Goal: Check status: Check status

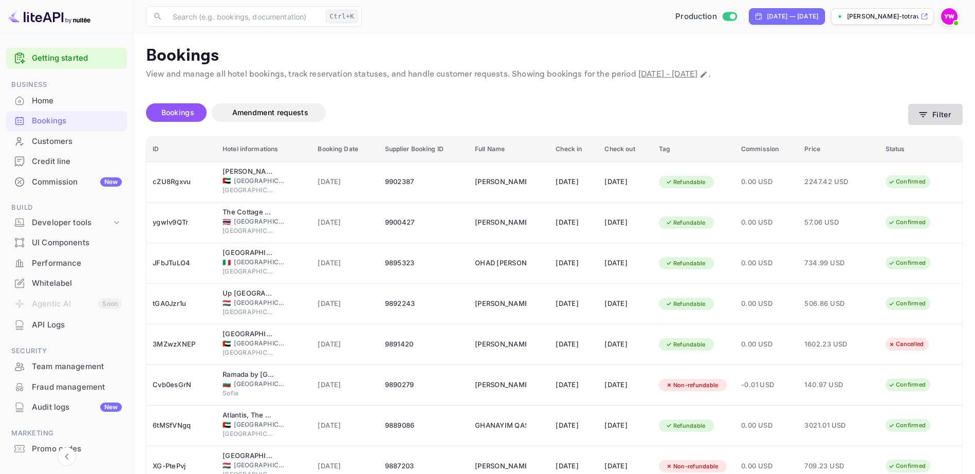
click at [937, 115] on button "Filter" at bounding box center [936, 114] width 55 height 21
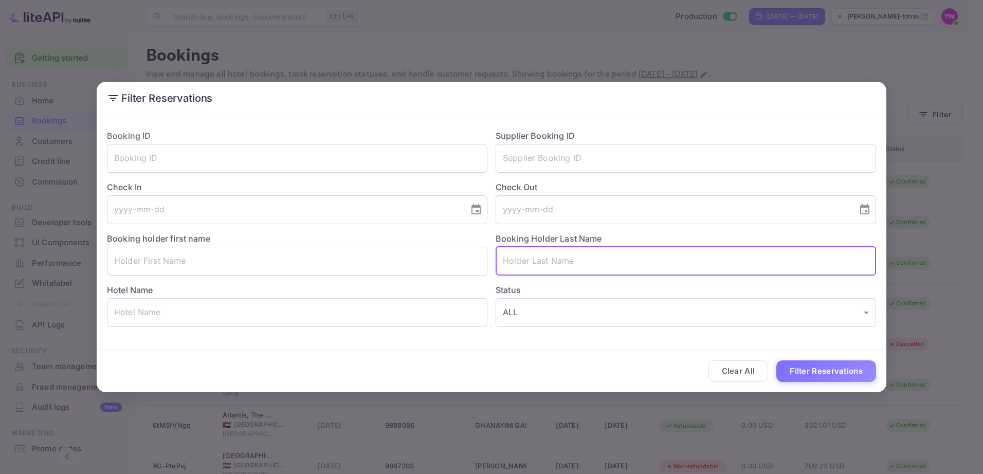
click at [542, 262] on input "text" at bounding box center [686, 261] width 380 height 29
paste input "[PERSON_NAME]"
type input "[PERSON_NAME]"
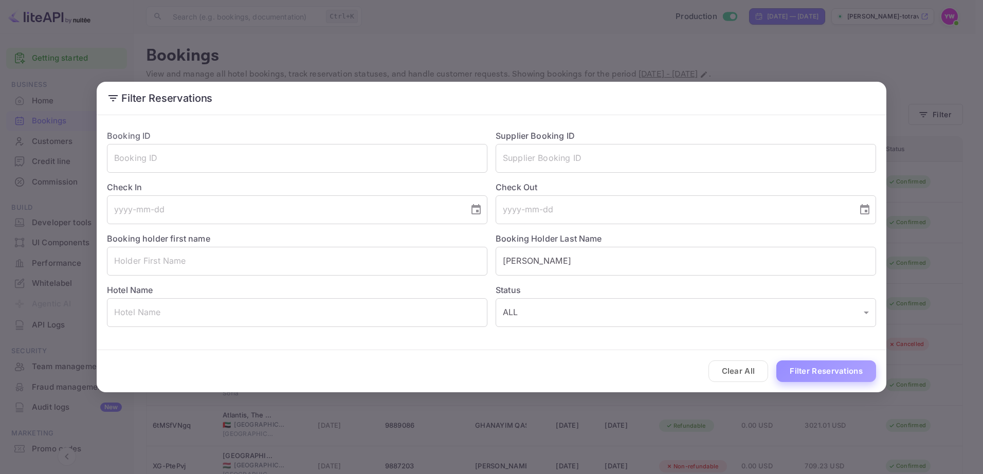
click at [843, 374] on button "Filter Reservations" at bounding box center [826, 371] width 100 height 22
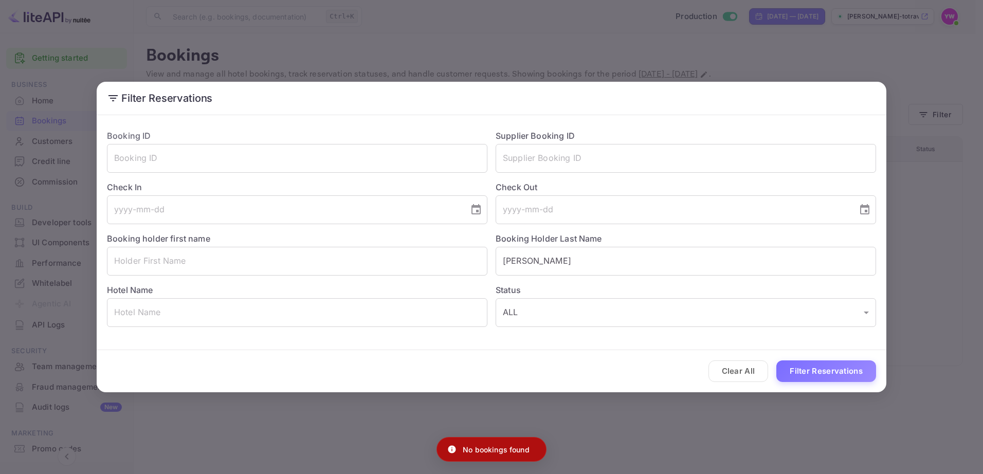
click at [498, 455] on p "No bookings found" at bounding box center [496, 449] width 67 height 11
copy div "No bookings found"
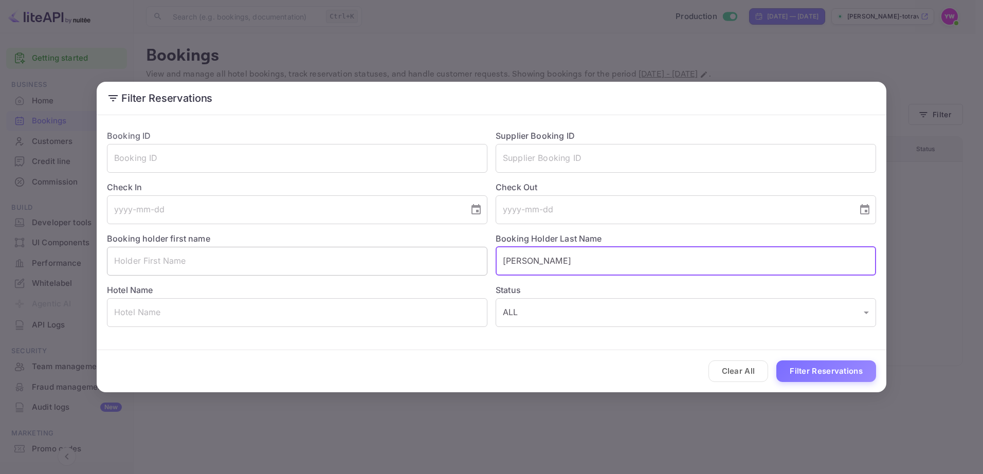
drag, startPoint x: 618, startPoint y: 253, endPoint x: 467, endPoint y: 256, distance: 150.2
click at [468, 256] on div "Booking ID ​ Supplier Booking ID ​ Check In ​ Check Out ​ Booking holder first …" at bounding box center [487, 224] width 777 height 206
click at [253, 264] on input "text" at bounding box center [297, 261] width 380 height 29
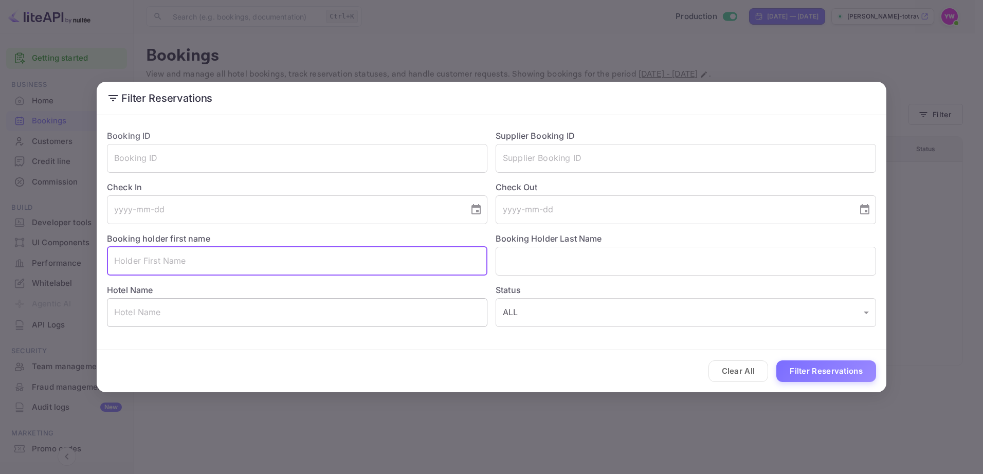
click at [112, 310] on input "text" at bounding box center [297, 312] width 380 height 29
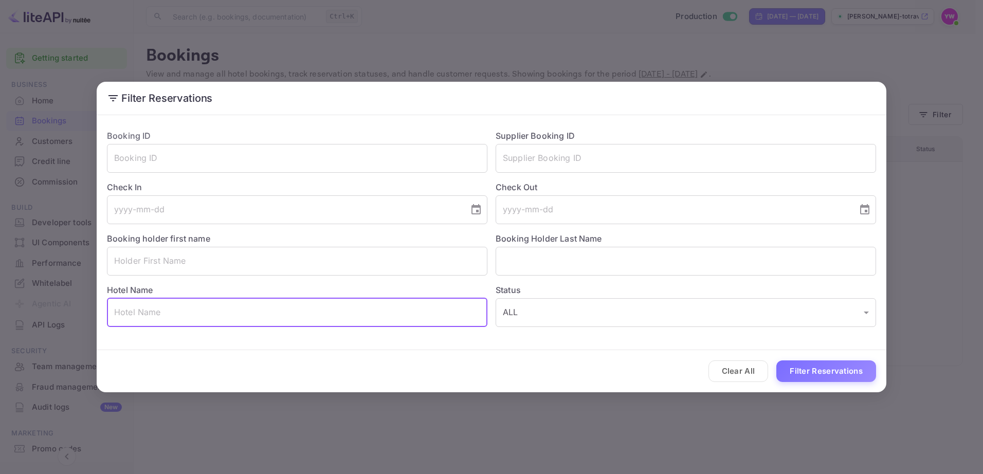
paste input "Monument1880"
type input "Monument1880"
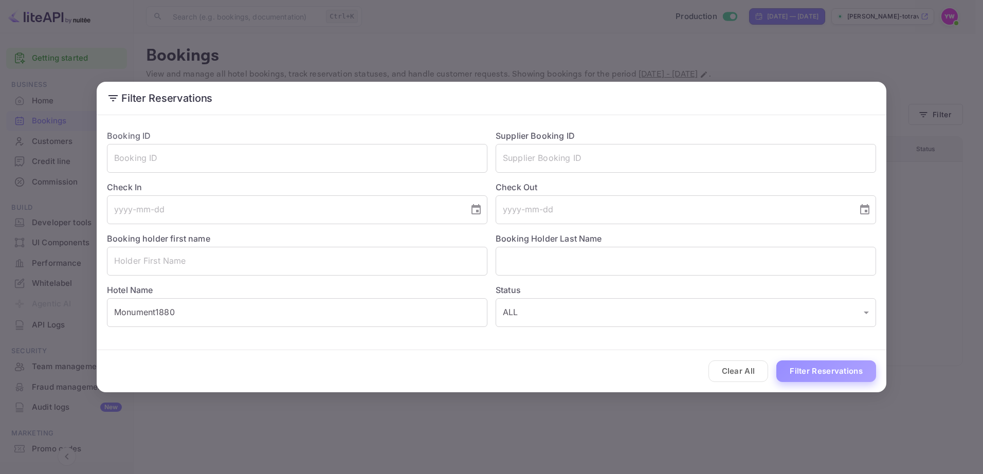
click at [853, 373] on button "Filter Reservations" at bounding box center [826, 371] width 100 height 22
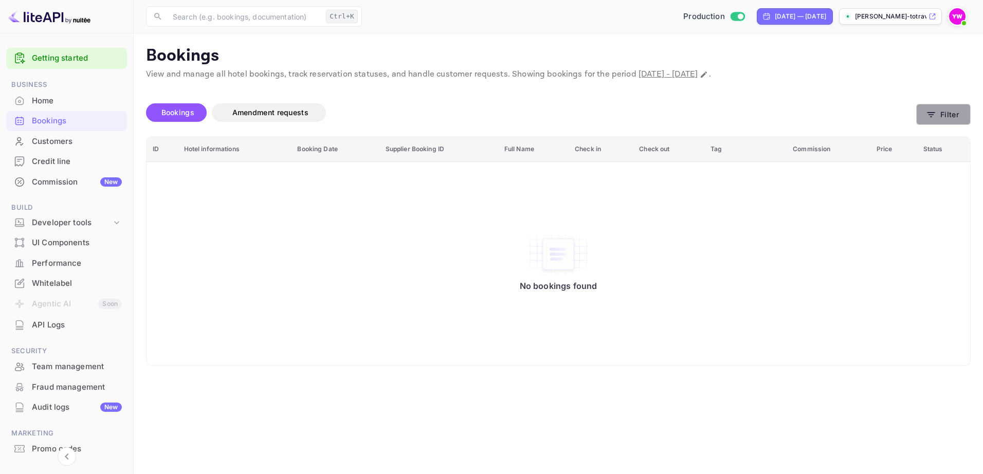
click at [932, 120] on button "Filter" at bounding box center [943, 114] width 55 height 21
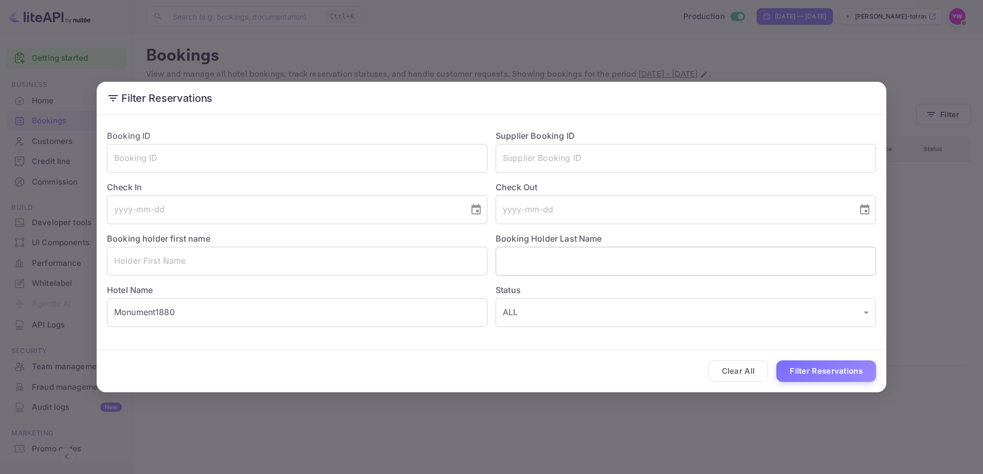
click at [529, 256] on input "text" at bounding box center [686, 261] width 380 height 29
paste input "[PERSON_NAME]"
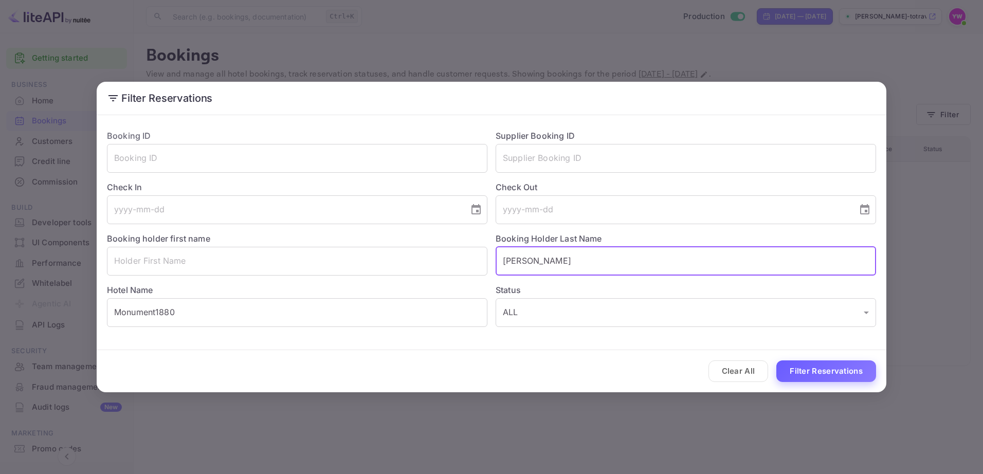
type input "[PERSON_NAME]"
click at [826, 372] on button "Filter Reservations" at bounding box center [826, 371] width 100 height 22
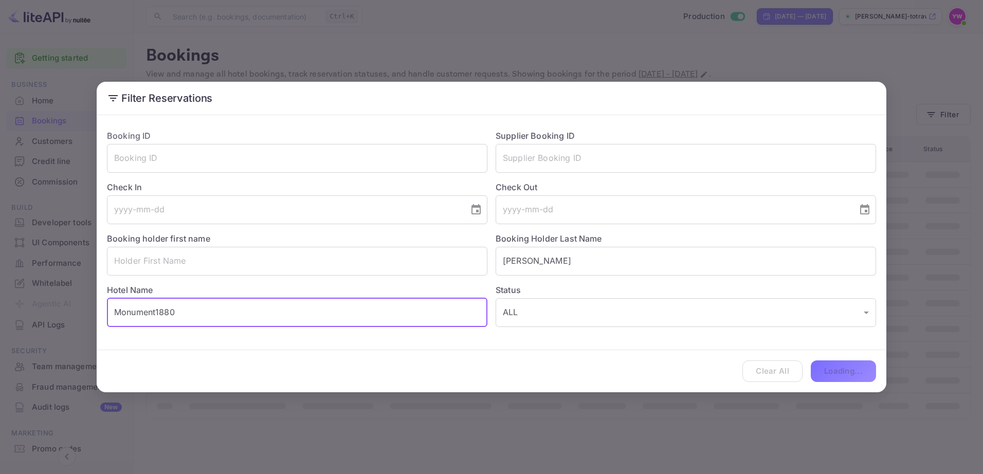
drag, startPoint x: 236, startPoint y: 310, endPoint x: 40, endPoint y: 310, distance: 195.9
click at [40, 310] on div "Filter Reservations Booking ID ​ Supplier Booking ID ​ Check In ​ Check Out ​ B…" at bounding box center [491, 237] width 983 height 474
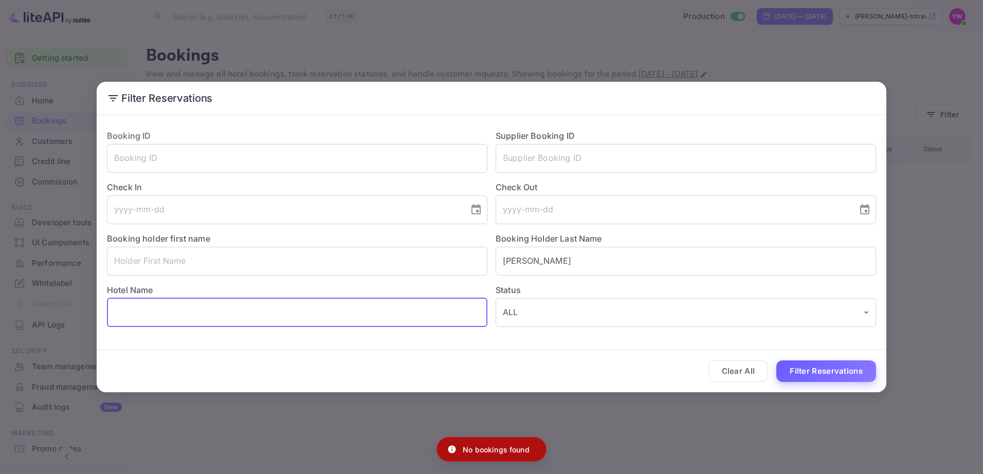
click at [854, 380] on button "Filter Reservations" at bounding box center [826, 371] width 100 height 22
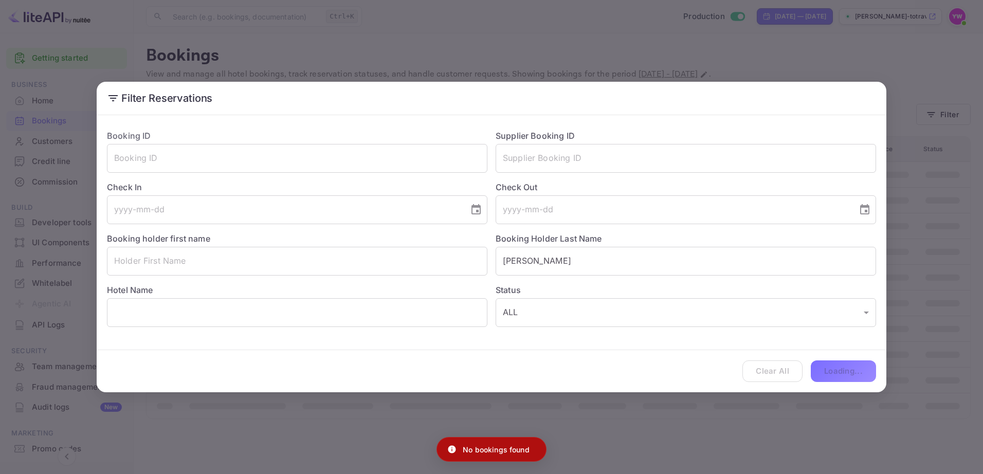
click at [850, 374] on div "Clear All Loading..." at bounding box center [492, 371] width 790 height 43
click at [474, 445] on p "No bookings found" at bounding box center [496, 449] width 67 height 11
copy div "No bookings found"
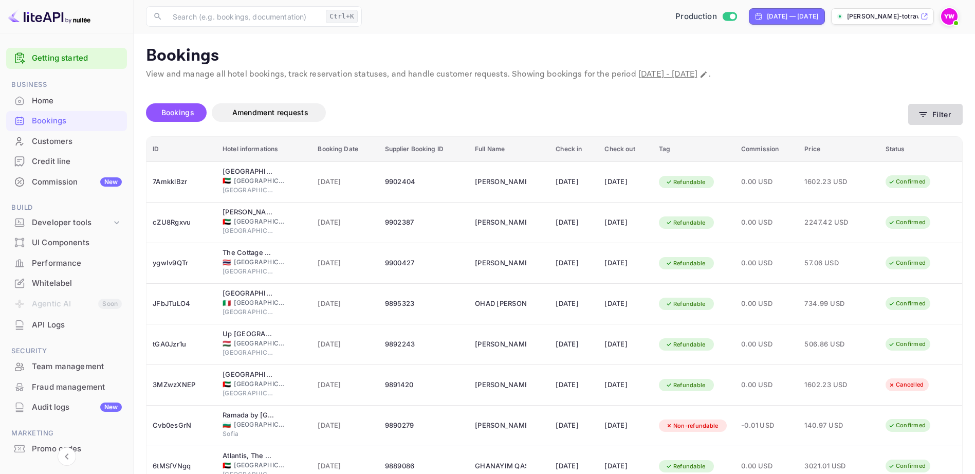
click at [935, 111] on button "Filter" at bounding box center [936, 114] width 55 height 21
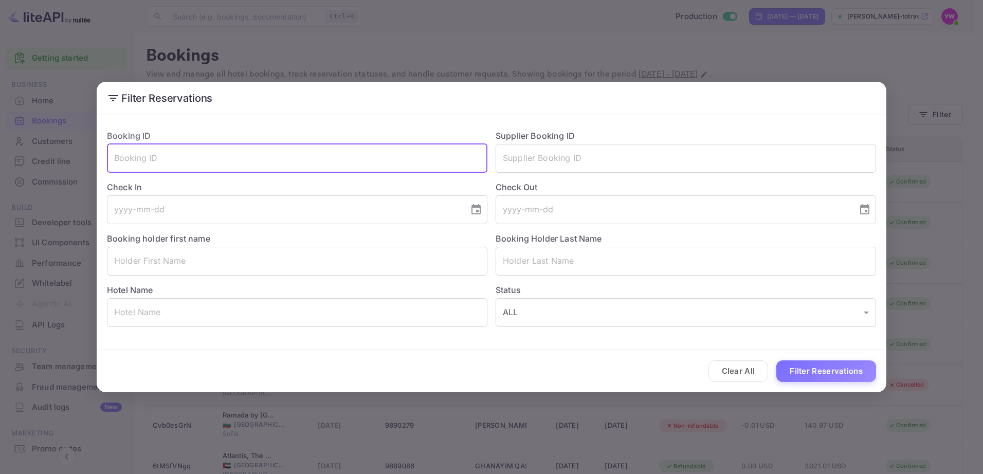
click at [215, 160] on input "text" at bounding box center [297, 158] width 380 height 29
paste input "3MZwzXNEP"
type input "3MZwzXNEP"
click at [809, 372] on button "Filter Reservations" at bounding box center [826, 371] width 100 height 22
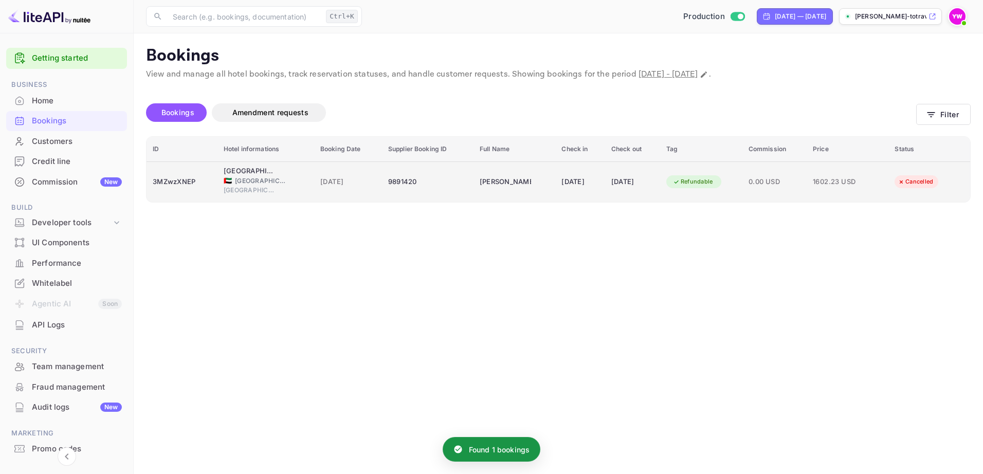
click at [698, 181] on div "Refundable" at bounding box center [692, 181] width 53 height 13
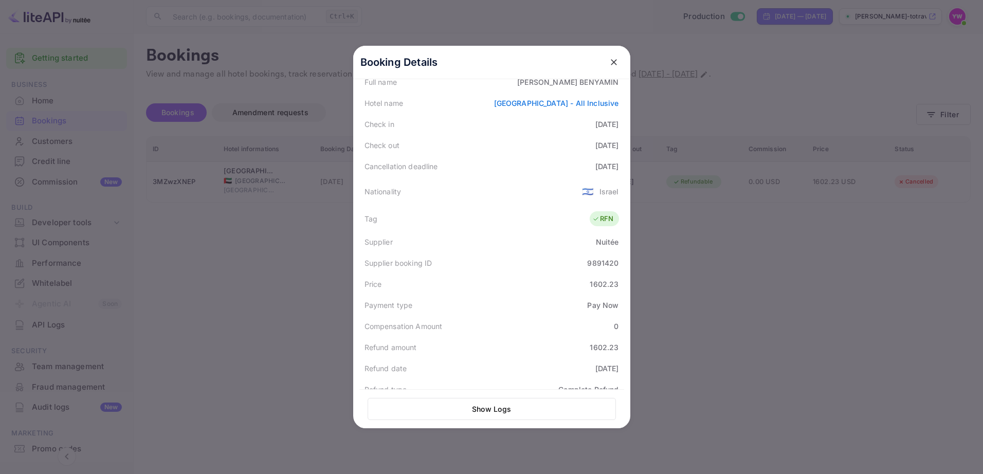
scroll to position [275, 0]
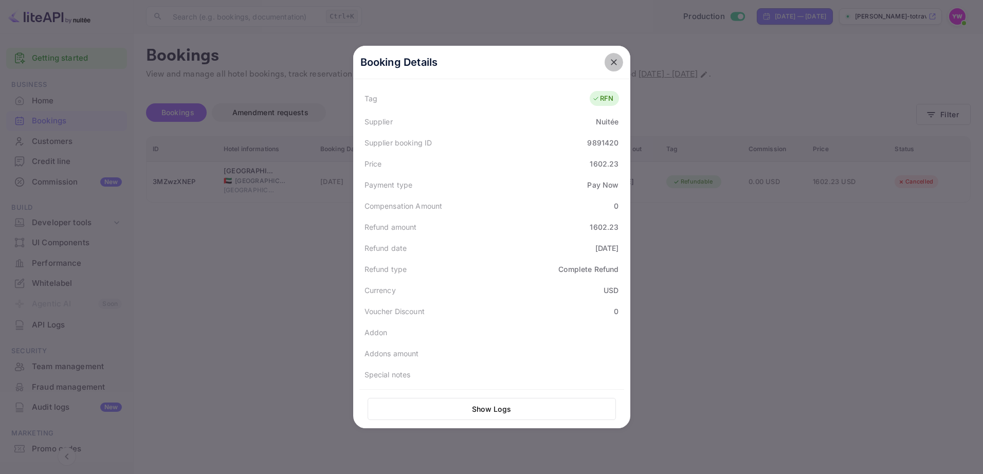
click at [611, 63] on icon "close" at bounding box center [614, 62] width 6 height 6
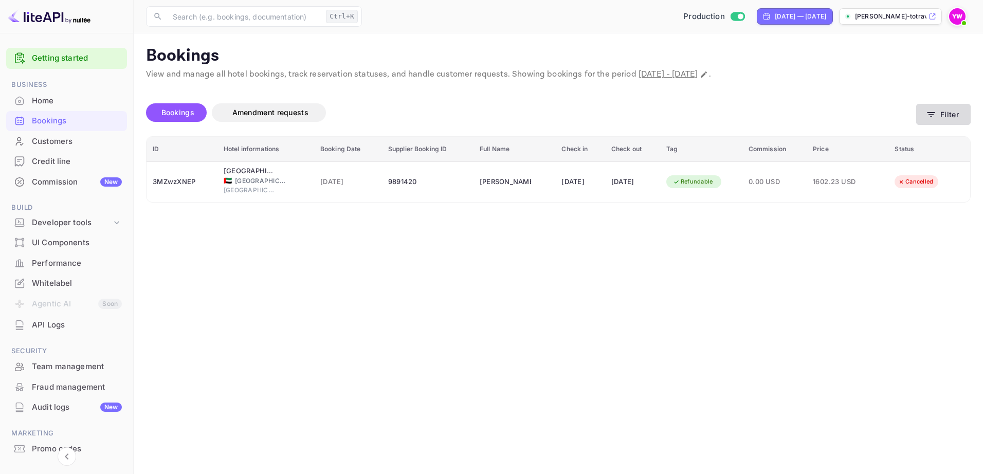
click at [949, 114] on button "Filter" at bounding box center [943, 114] width 55 height 21
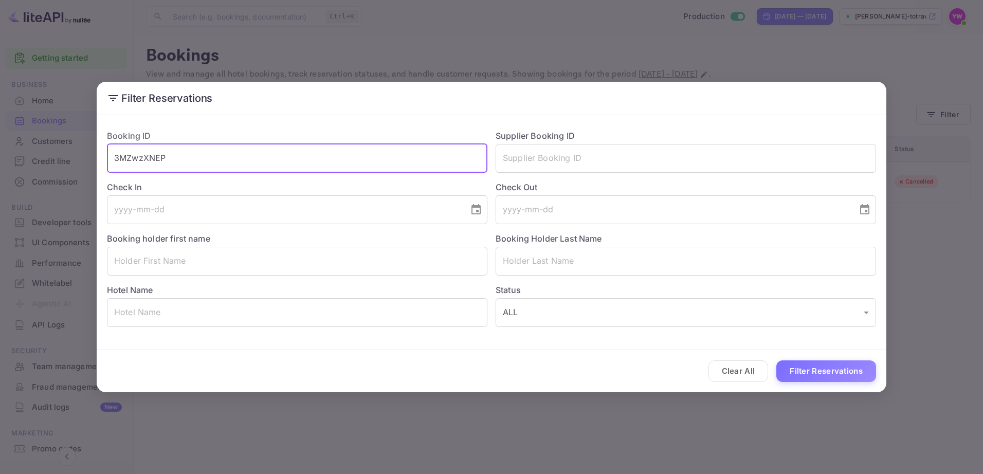
drag, startPoint x: 223, startPoint y: 157, endPoint x: 32, endPoint y: 148, distance: 191.0
click at [32, 148] on div "Filter Reservations Booking ID 3MZwzXNEP ​ Supplier Booking ID ​ Check In ​ Che…" at bounding box center [491, 237] width 983 height 474
paste input "AT6O33vev"
type input "AT6O33vev"
click at [776, 360] on button "Filter Reservations" at bounding box center [826, 371] width 100 height 22
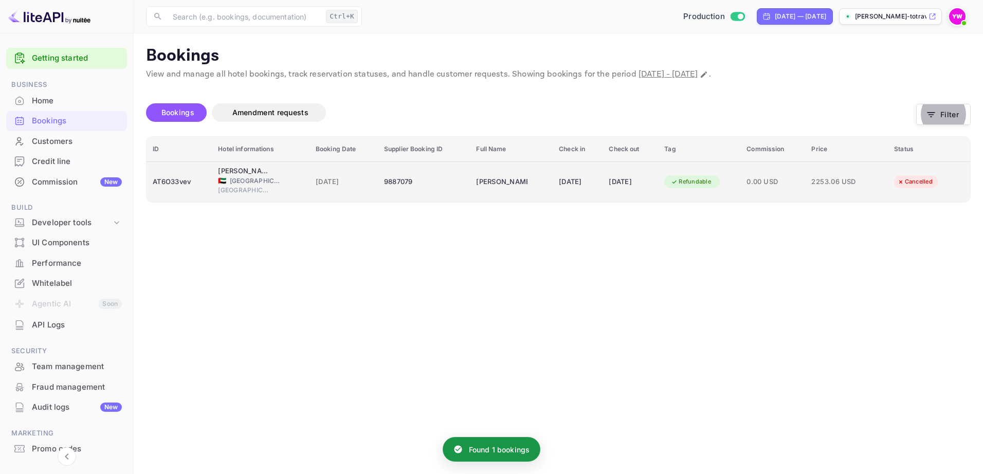
click at [678, 183] on icon "booking table" at bounding box center [674, 181] width 7 height 7
